Goal: Task Accomplishment & Management: Complete application form

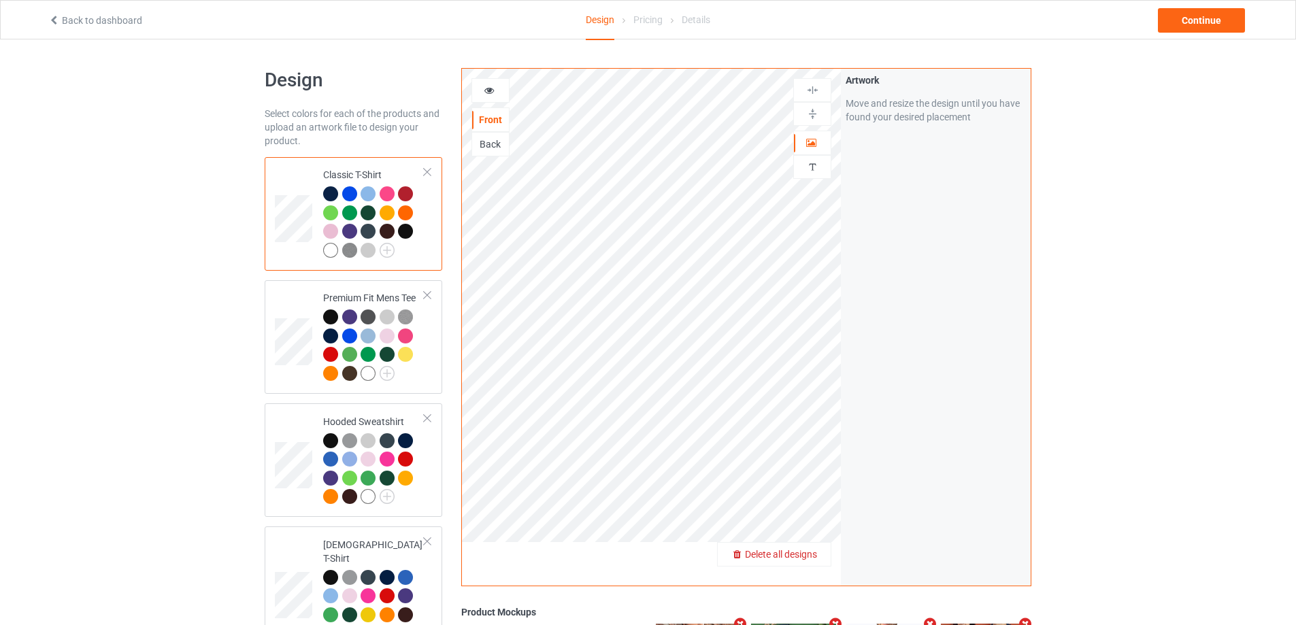
click at [812, 560] on span "Delete all designs" at bounding box center [781, 554] width 72 height 11
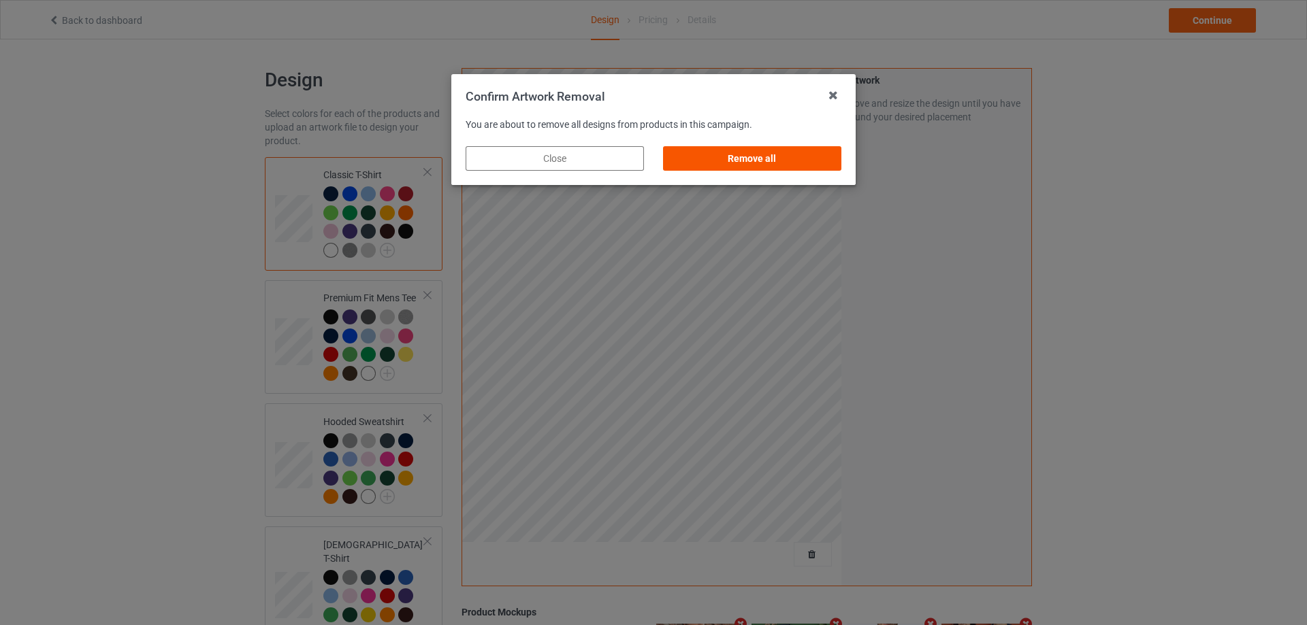
click at [800, 167] on div "Remove all" at bounding box center [752, 158] width 178 height 25
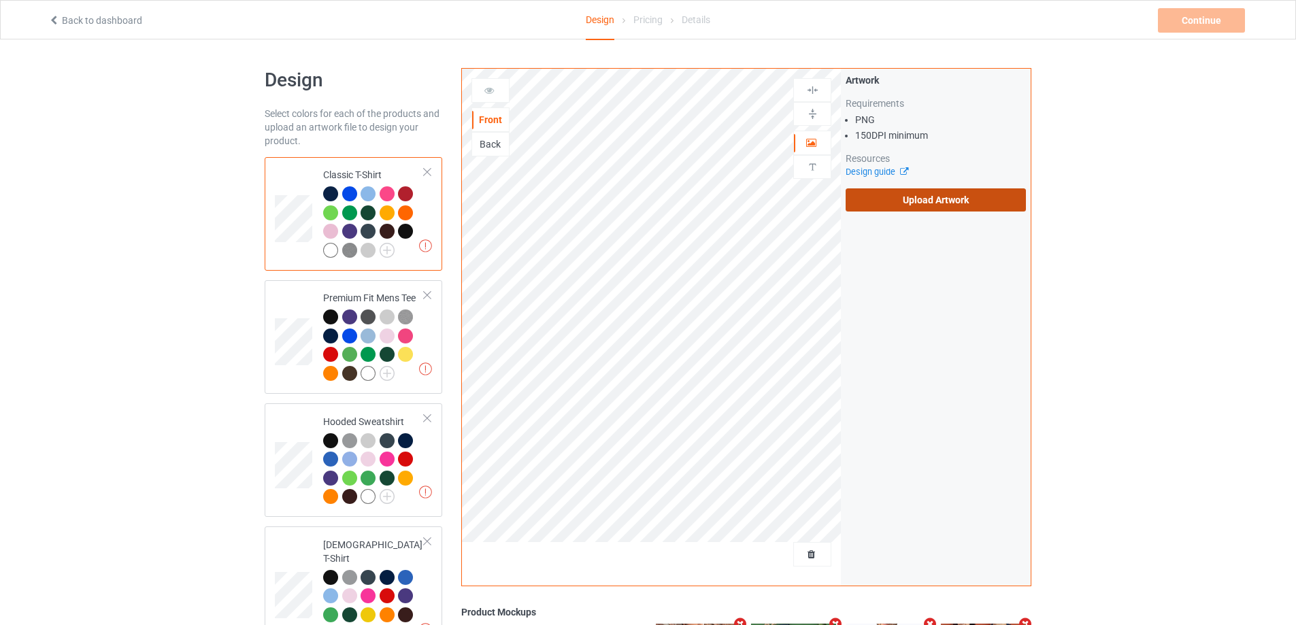
click at [916, 203] on label "Upload Artwork" at bounding box center [936, 200] width 180 height 23
click at [0, 0] on input "Upload Artwork" at bounding box center [0, 0] width 0 height 0
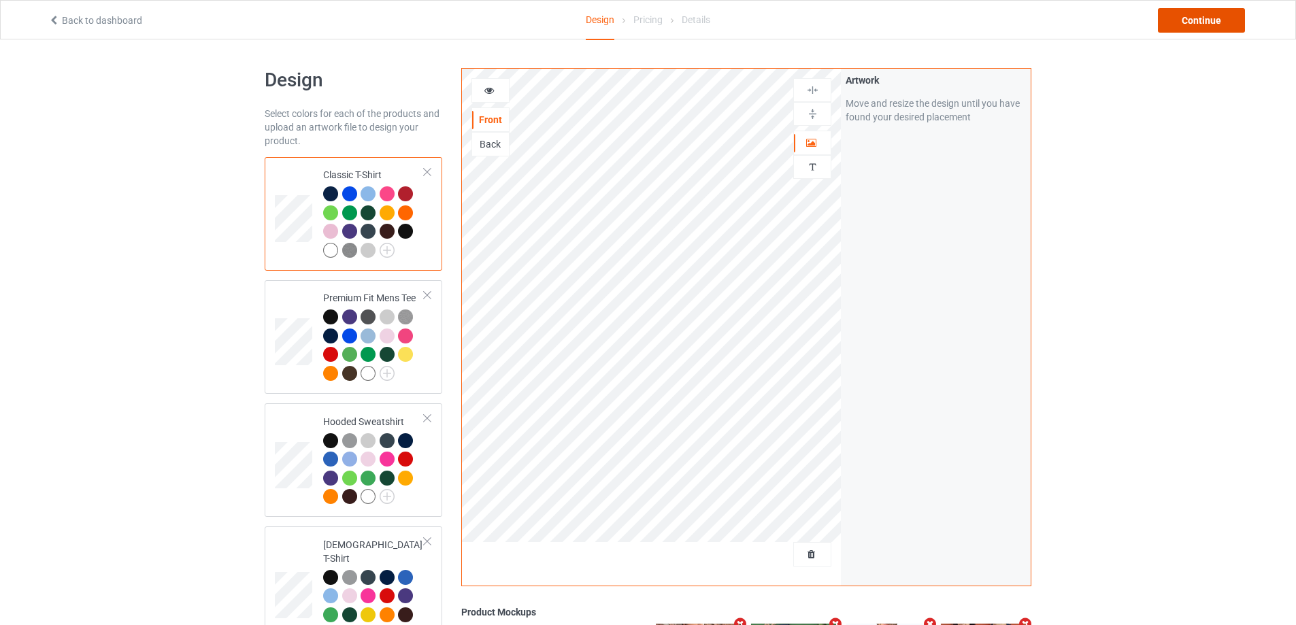
click at [1202, 19] on div "Continue" at bounding box center [1201, 20] width 87 height 25
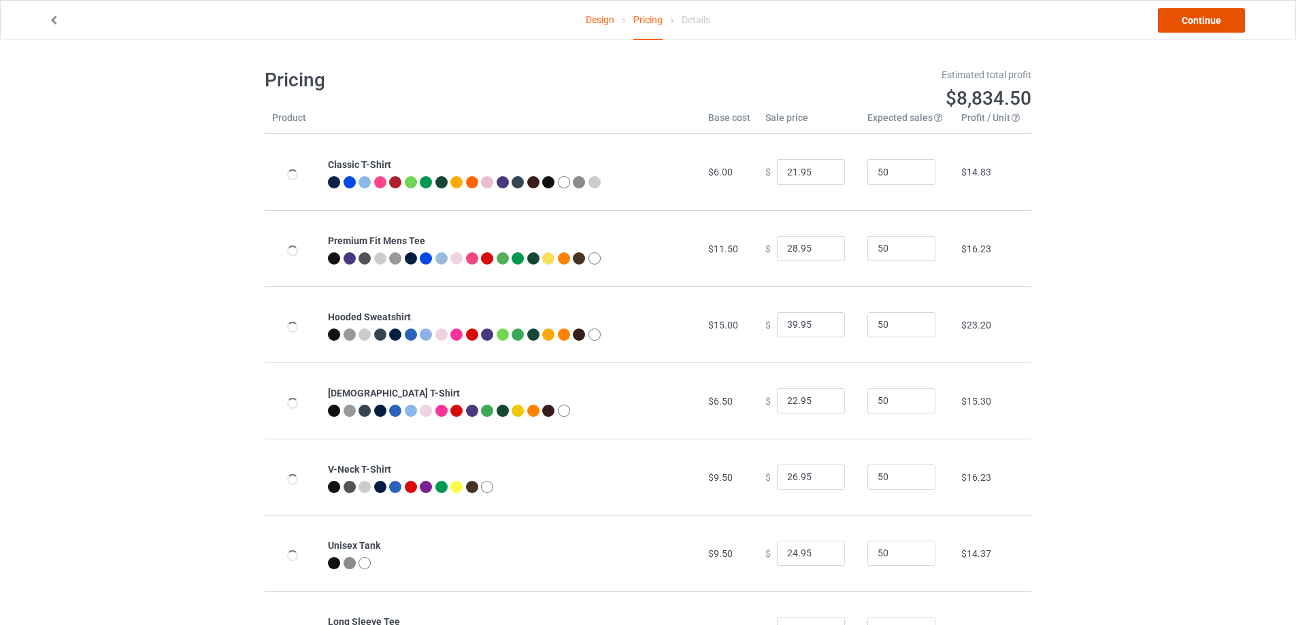
click at [1202, 19] on link "Continue" at bounding box center [1201, 20] width 87 height 25
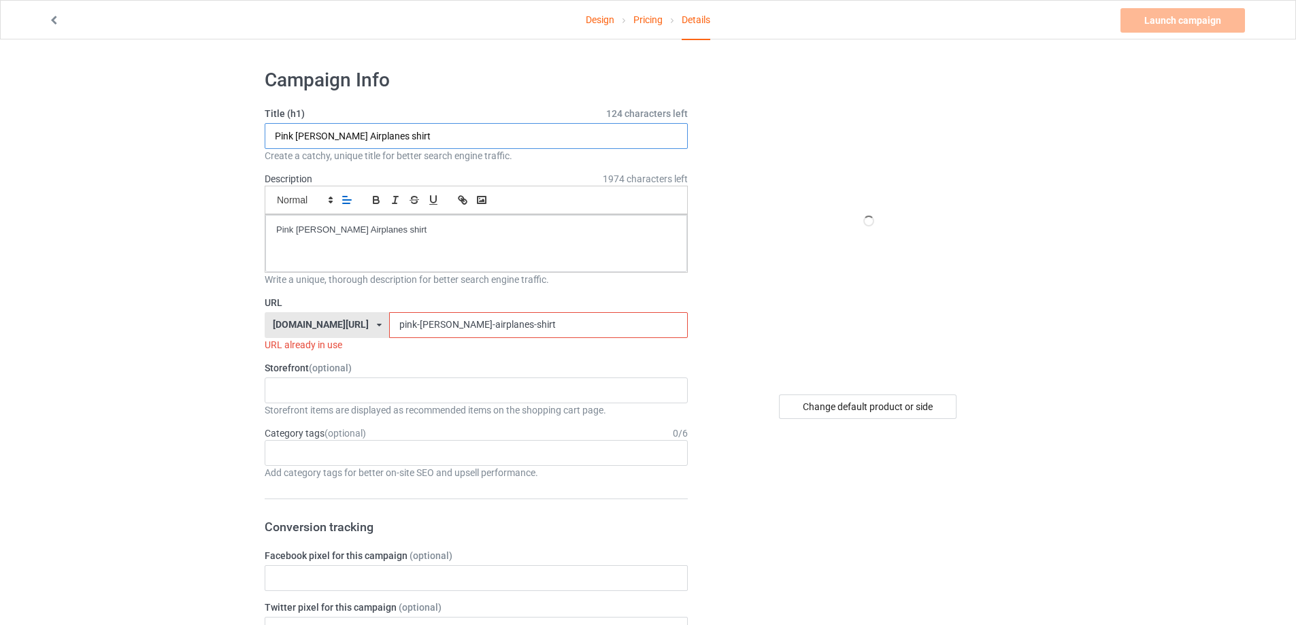
drag, startPoint x: 291, startPoint y: 146, endPoint x: 344, endPoint y: 199, distance: 75.1
paste input "never listen Boston Be a Man"
type input "never listen Boston Be a Man shirt"
drag, startPoint x: 372, startPoint y: 234, endPoint x: 146, endPoint y: 225, distance: 225.4
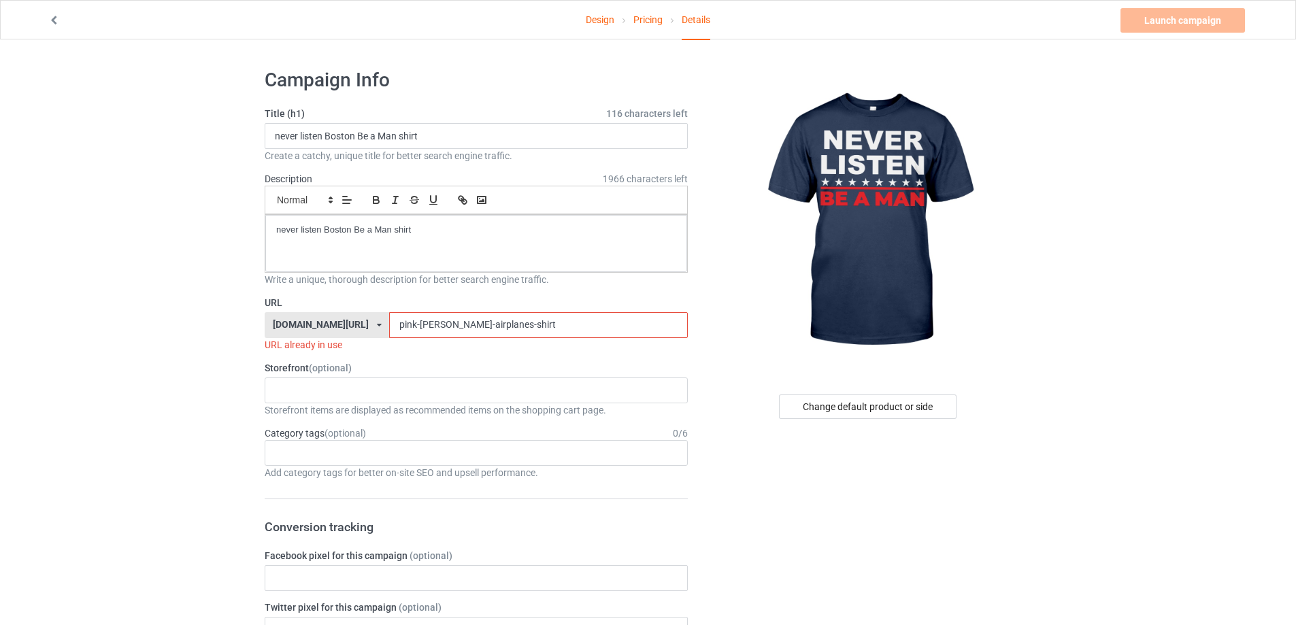
drag, startPoint x: 497, startPoint y: 325, endPoint x: 258, endPoint y: 304, distance: 239.8
paste input "never-listen-[GEOGRAPHIC_DATA]-be-a-man"
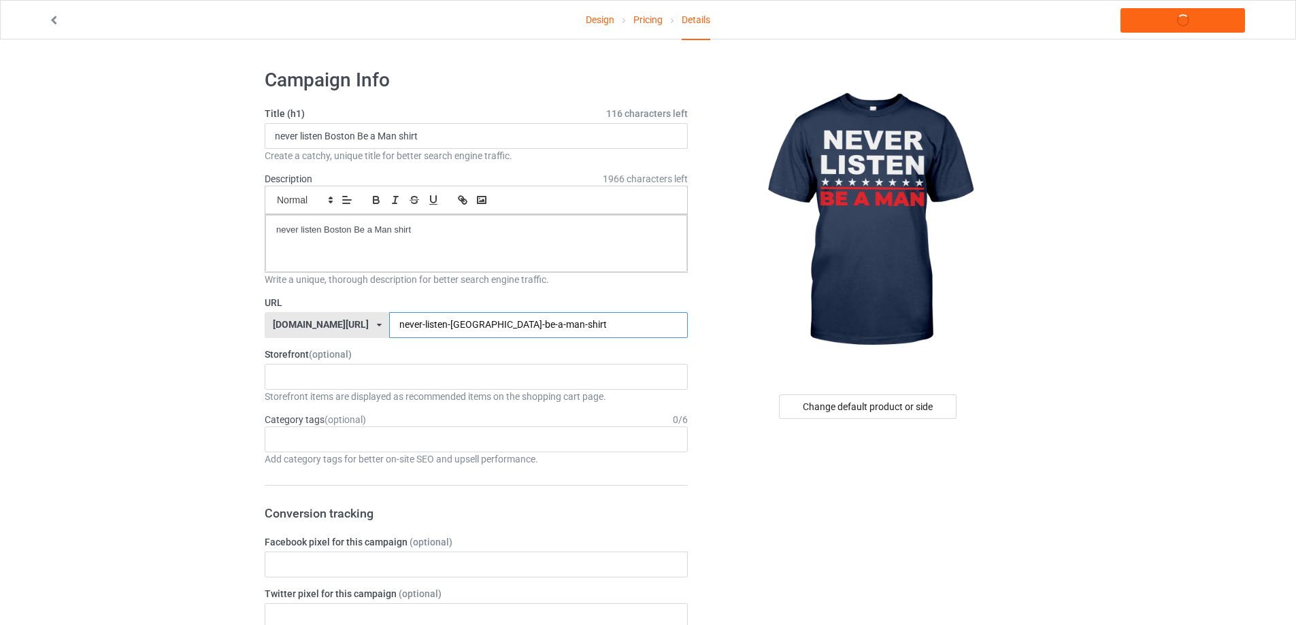
type input "never-listen-[GEOGRAPHIC_DATA]-be-a-man-shirt"
drag, startPoint x: 191, startPoint y: 218, endPoint x: 137, endPoint y: 216, distance: 53.2
copy p "never listen Boston Be a Man shirt"
click at [1181, 27] on link "Launch campaign" at bounding box center [1183, 20] width 125 height 25
